Goal: Information Seeking & Learning: Learn about a topic

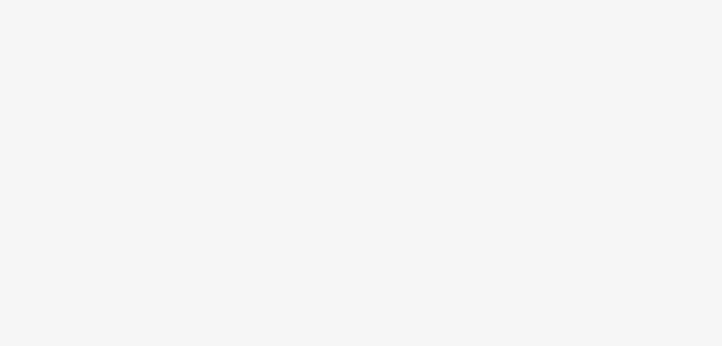
click at [461, 226] on body at bounding box center [361, 173] width 722 height 346
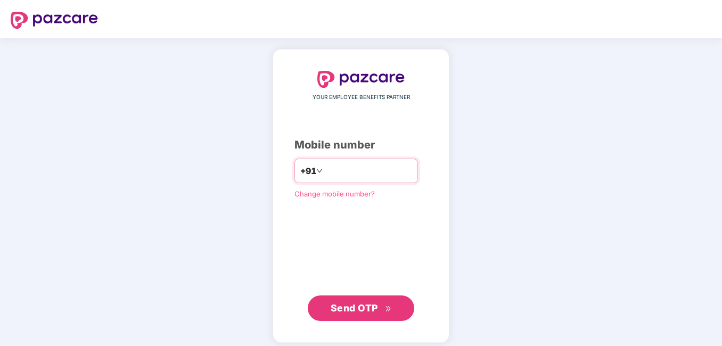
click at [358, 177] on input "number" at bounding box center [368, 170] width 87 height 17
click at [346, 301] on span "Send OTP" at bounding box center [360, 308] width 61 height 15
click at [325, 169] on input "**********" at bounding box center [368, 170] width 87 height 17
type input "**********"
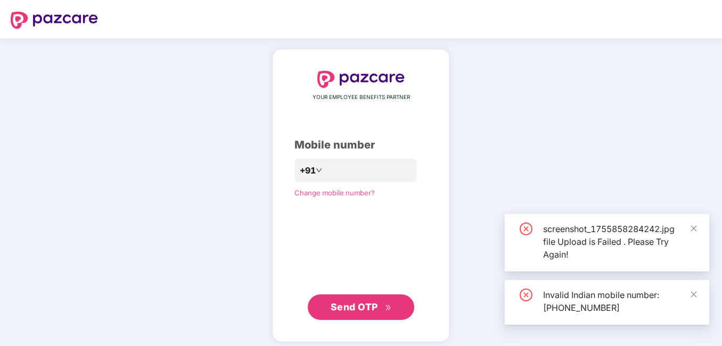
click at [346, 315] on button "Send OTP" at bounding box center [361, 307] width 106 height 26
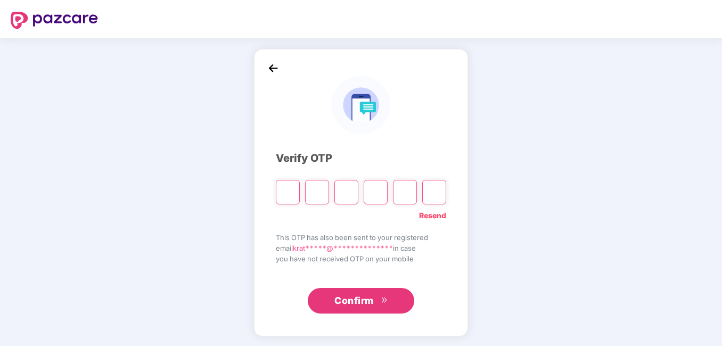
type input "*"
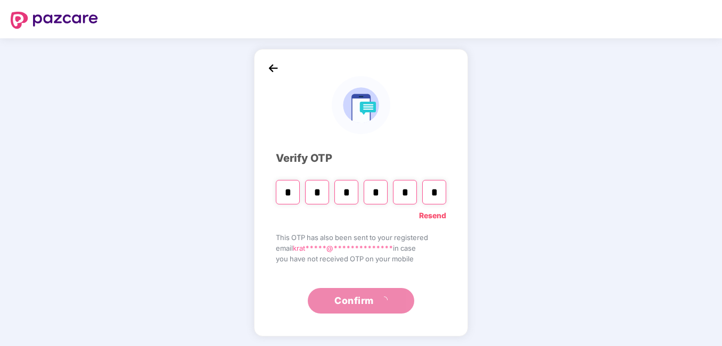
type input "*"
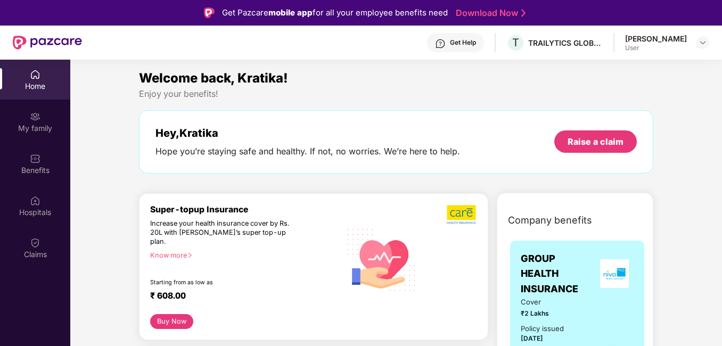
click at [38, 77] on img at bounding box center [35, 74] width 11 height 11
click at [27, 170] on div "Benefits" at bounding box center [35, 170] width 70 height 11
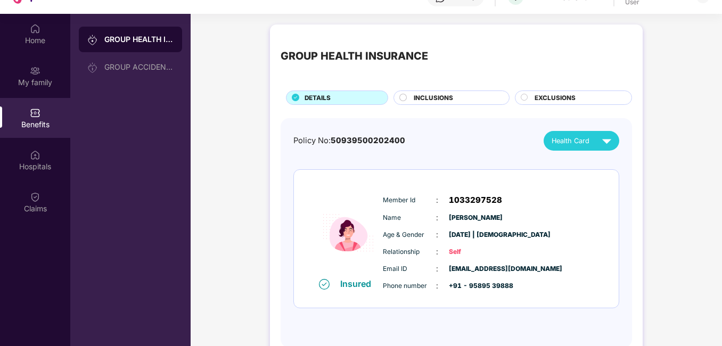
scroll to position [60, 0]
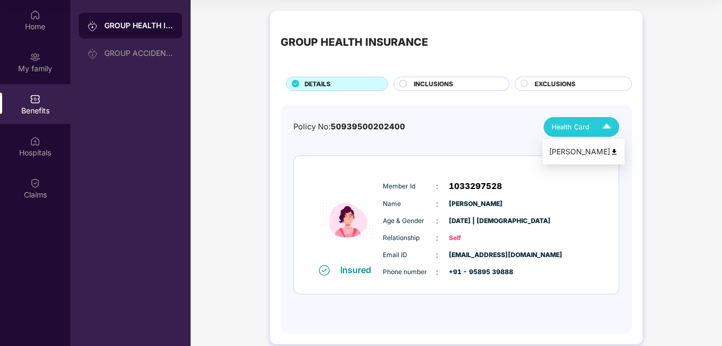
click at [582, 127] on span "Health Card" at bounding box center [570, 127] width 38 height 11
click at [610, 152] on img at bounding box center [614, 152] width 8 height 8
click at [431, 85] on span "INCLUSIONS" at bounding box center [433, 84] width 39 height 10
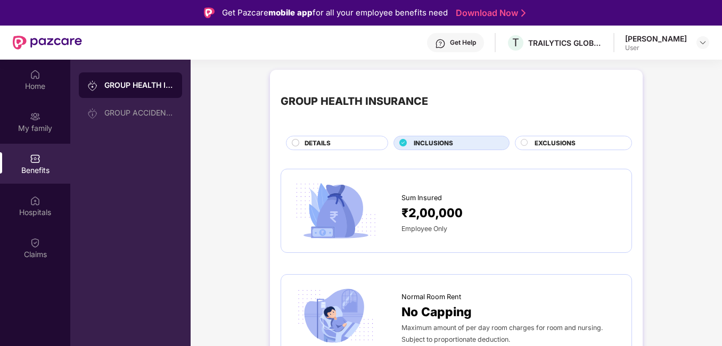
scroll to position [0, 0]
click at [559, 143] on span "EXCLUSIONS" at bounding box center [554, 144] width 41 height 10
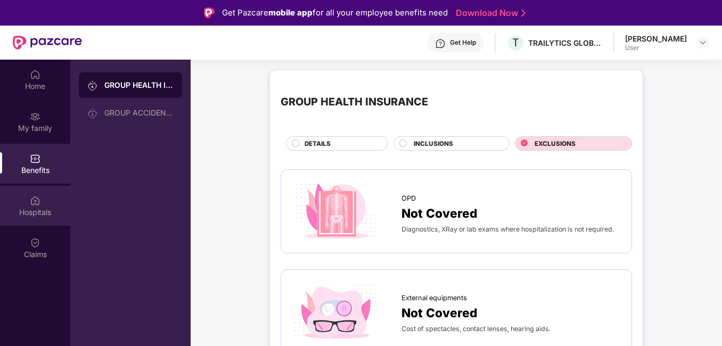
click at [26, 194] on div "Hospitals" at bounding box center [35, 206] width 70 height 40
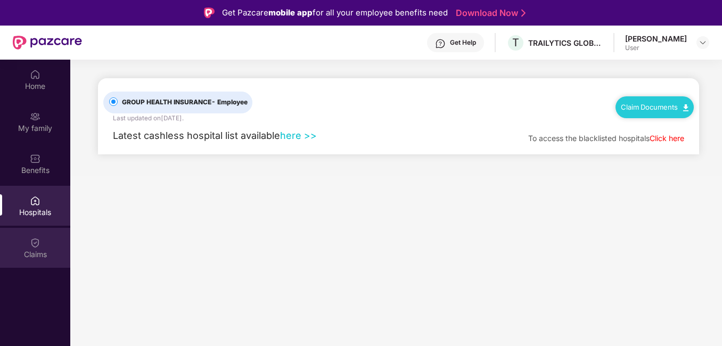
click at [49, 252] on div "Claims" at bounding box center [35, 254] width 70 height 11
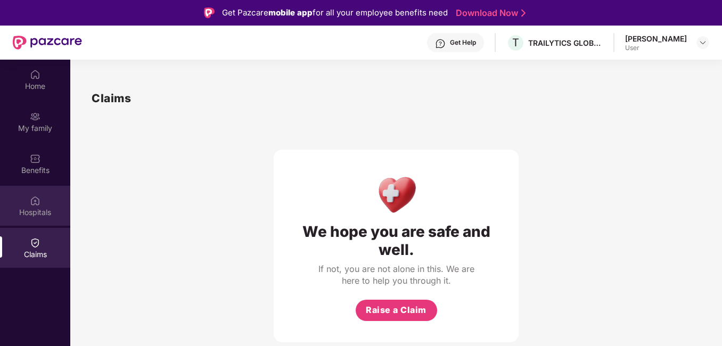
click at [38, 202] on img at bounding box center [35, 200] width 11 height 11
